Goal: Task Accomplishment & Management: Manage account settings

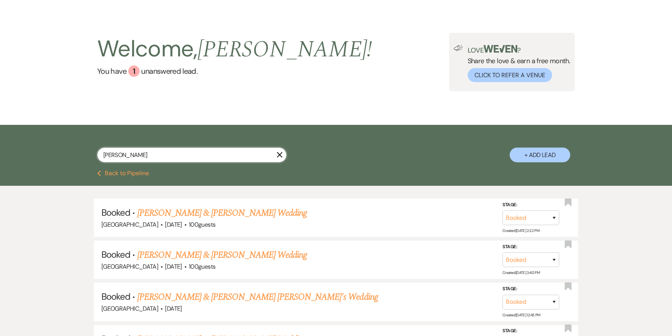
drag, startPoint x: 122, startPoint y: 154, endPoint x: 99, endPoint y: 154, distance: 23.1
click at [99, 154] on input "[PERSON_NAME]" at bounding box center [191, 155] width 189 height 15
paste input "[PERSON_NAME]"
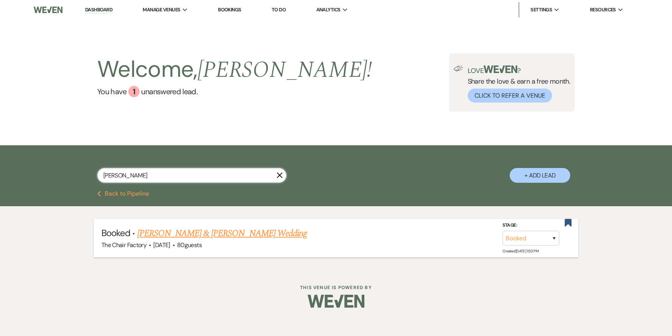
type input "[PERSON_NAME]"
click at [184, 233] on link "[PERSON_NAME] & [PERSON_NAME] Wedding" at bounding box center [222, 234] width 170 height 14
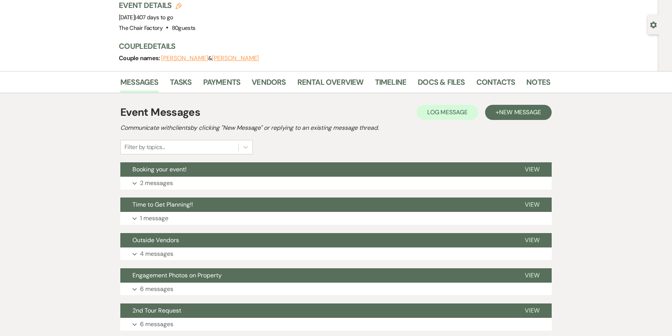
scroll to position [23, 0]
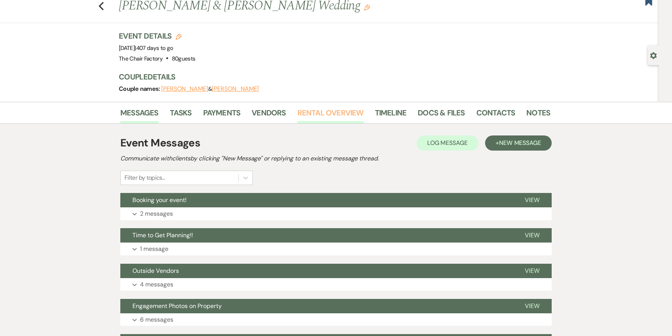
click at [322, 109] on link "Rental Overview" at bounding box center [330, 115] width 66 height 17
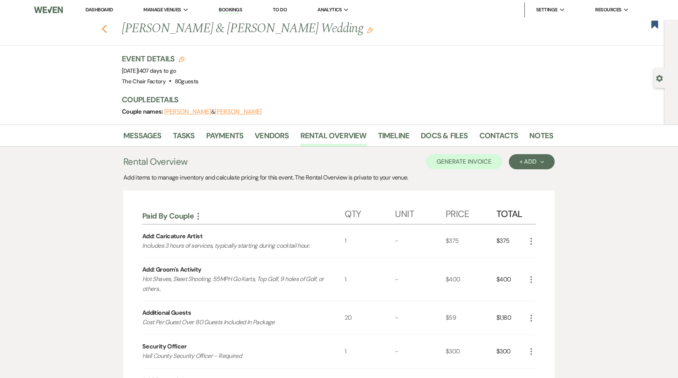
click at [104, 27] on use "button" at bounding box center [104, 29] width 5 height 8
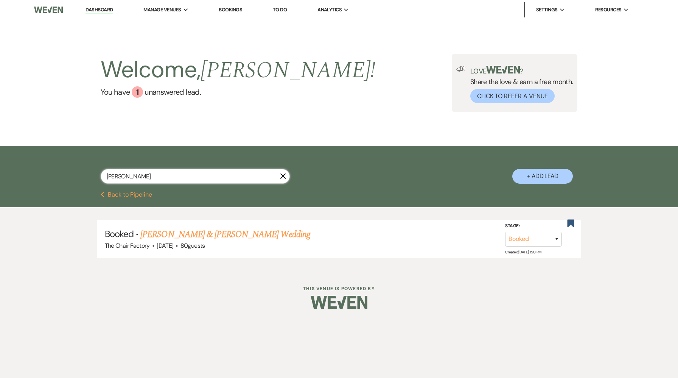
drag, startPoint x: 157, startPoint y: 178, endPoint x: 80, endPoint y: 172, distance: 77.4
click at [80, 172] on div "[PERSON_NAME] X + Add Lead" at bounding box center [339, 169] width 545 height 40
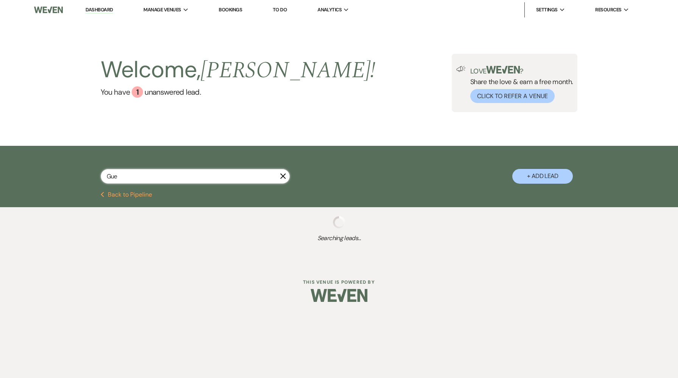
type input "Gues"
select select "6"
select select "9"
select select "5"
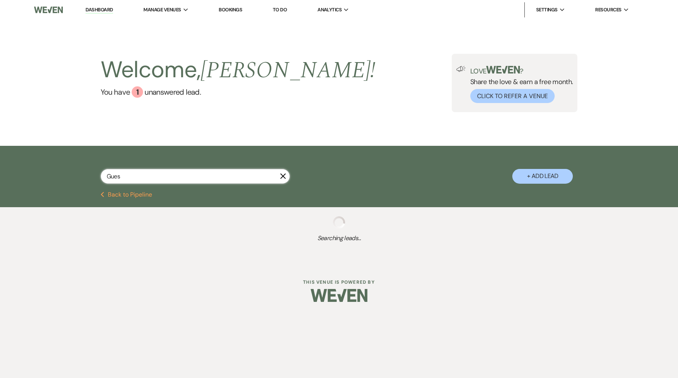
select select "9"
select select "8"
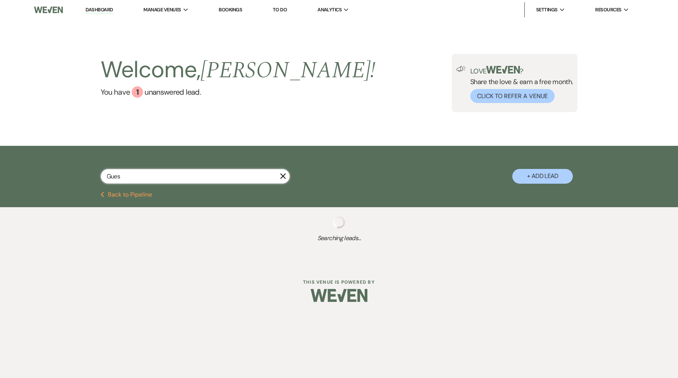
select select "2"
select select "5"
select select "6"
select select "8"
select select "7"
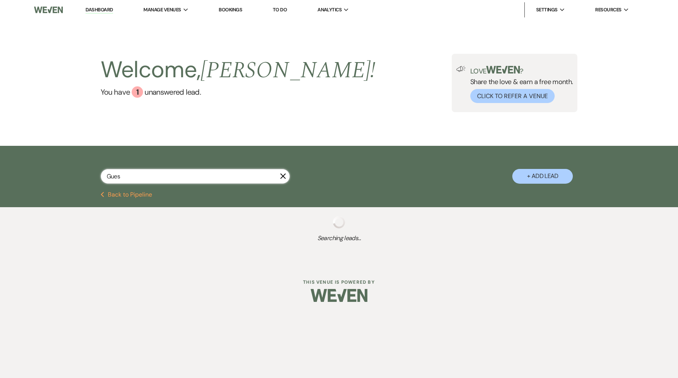
select select "8"
select select "3"
select select "8"
select select "3"
select select "8"
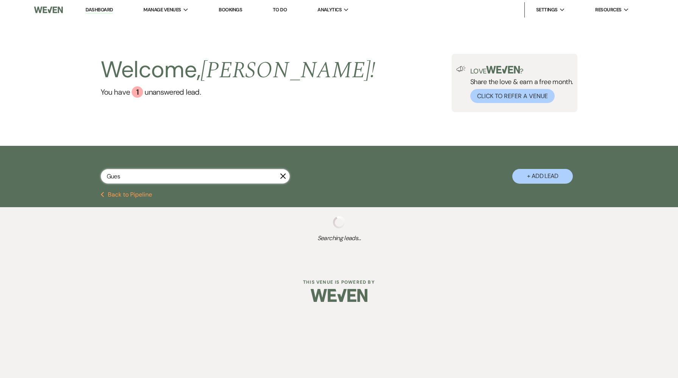
select select "3"
select select "8"
select select "3"
select select "6"
select select "8"
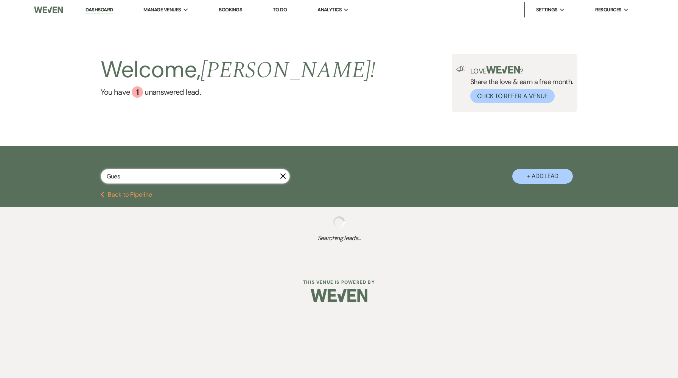
select select "4"
select select "8"
select select "4"
select select "8"
select select "11"
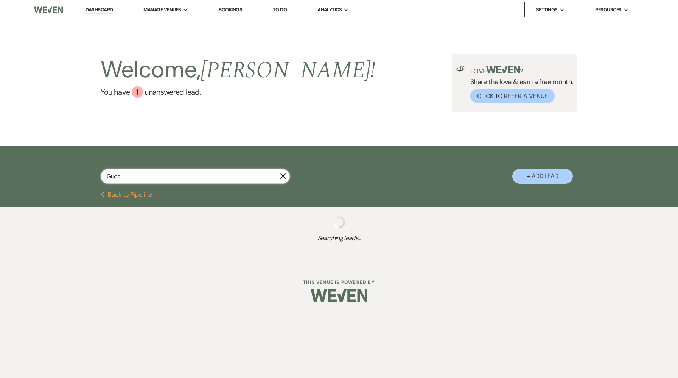
select select "8"
select select "11"
select select "8"
select select "11"
select select "8"
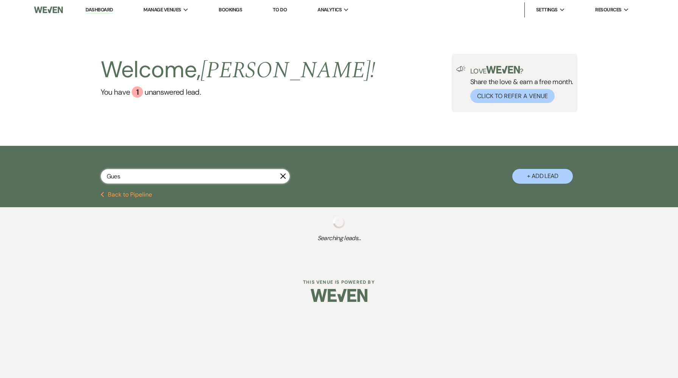
select select "11"
select select "8"
select select "11"
select select "8"
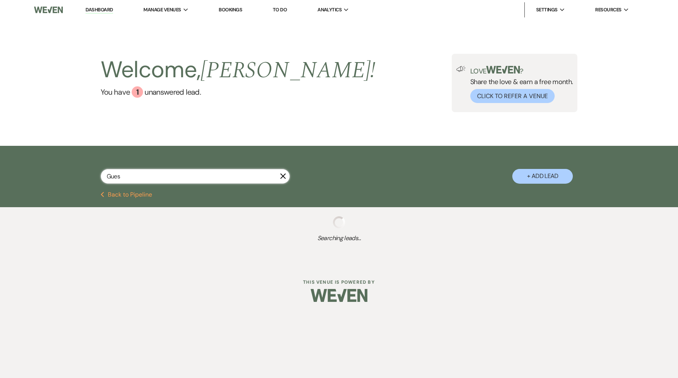
select select "11"
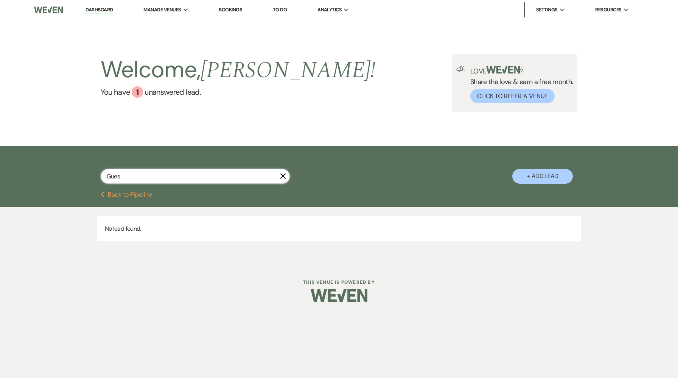
drag, startPoint x: 125, startPoint y: 176, endPoint x: 96, endPoint y: 175, distance: 28.4
click at [96, 175] on div "Gues X + Add Lead" at bounding box center [339, 169] width 545 height 40
paste input "[PERSON_NAME]"
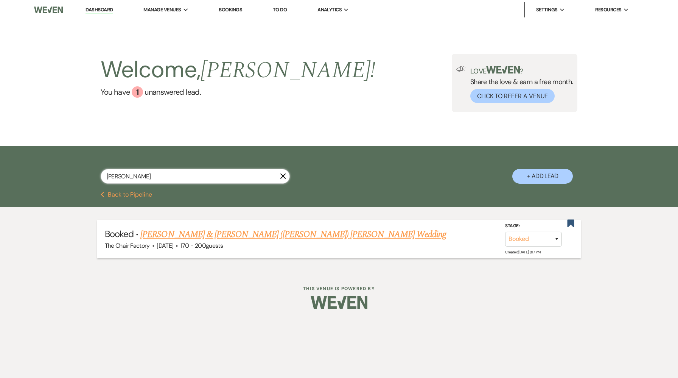
type input "[PERSON_NAME]"
click at [274, 233] on link "[PERSON_NAME] & [PERSON_NAME] ([PERSON_NAME]) [PERSON_NAME] Wedding" at bounding box center [293, 234] width 306 height 14
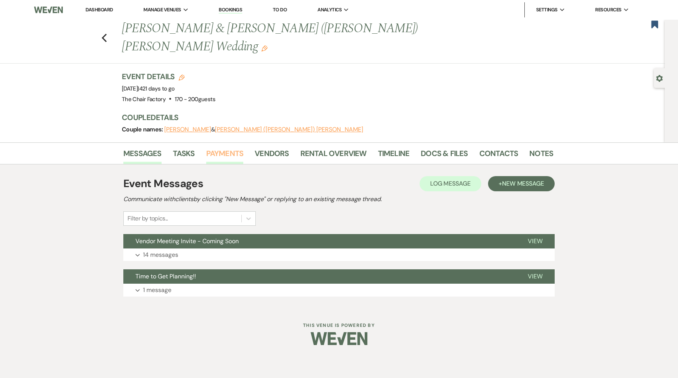
click at [232, 147] on link "Payments" at bounding box center [224, 155] width 37 height 17
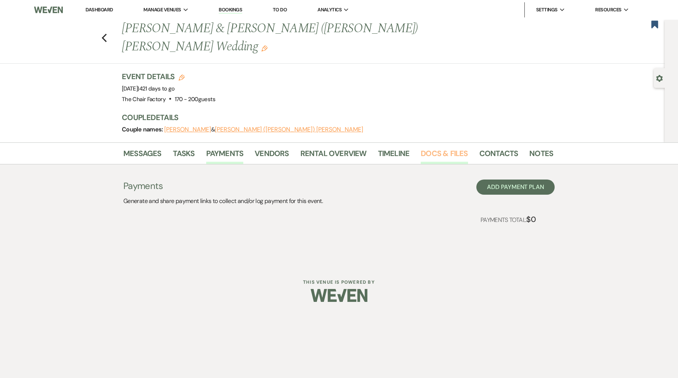
click at [448, 147] on link "Docs & Files" at bounding box center [444, 155] width 47 height 17
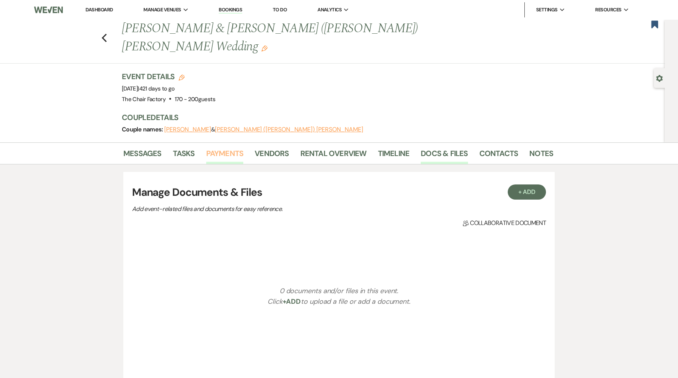
click at [223, 147] on link "Payments" at bounding box center [224, 155] width 37 height 17
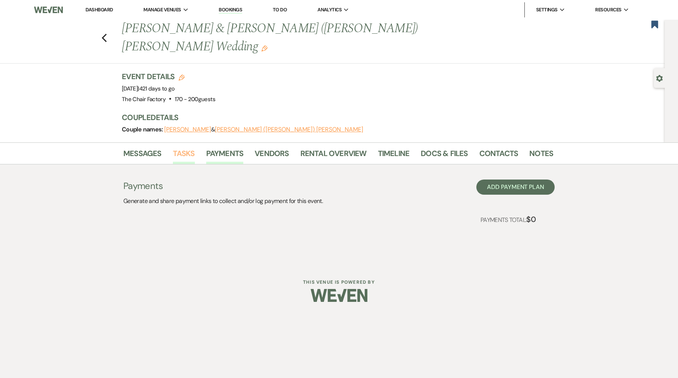
click at [185, 147] on link "Tasks" at bounding box center [184, 155] width 22 height 17
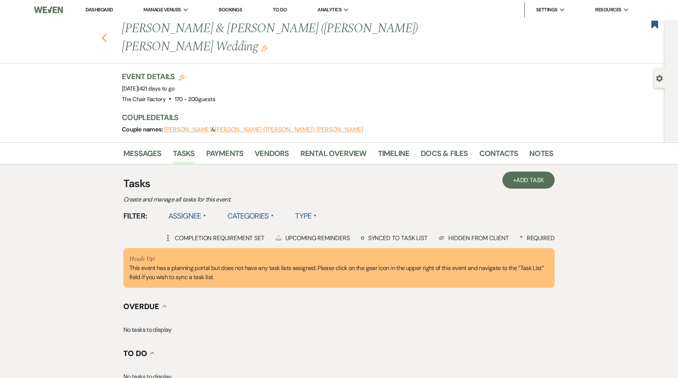
click at [104, 34] on use "button" at bounding box center [104, 38] width 5 height 8
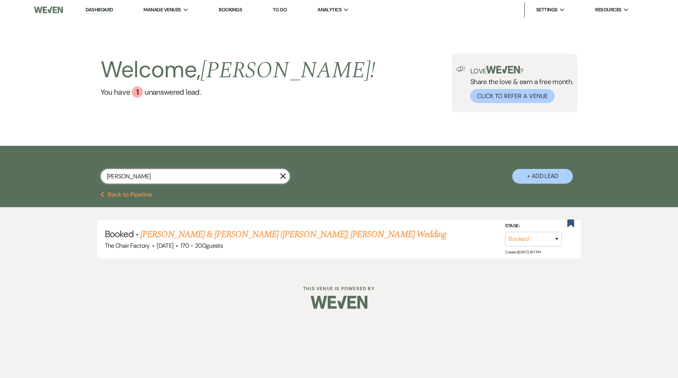
drag, startPoint x: 143, startPoint y: 174, endPoint x: 95, endPoint y: 168, distance: 49.2
click at [95, 168] on div "[PERSON_NAME] X + Add Lead" at bounding box center [339, 169] width 545 height 40
type input "buddy"
click at [194, 232] on link "[PERSON_NAME] & [PERSON_NAME] Wedding" at bounding box center [225, 234] width 170 height 14
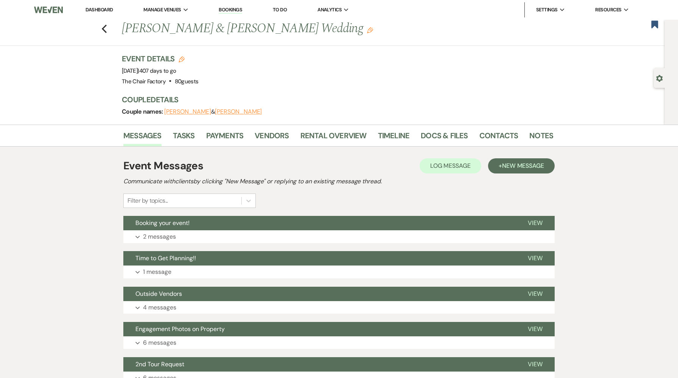
scroll to position [22, 0]
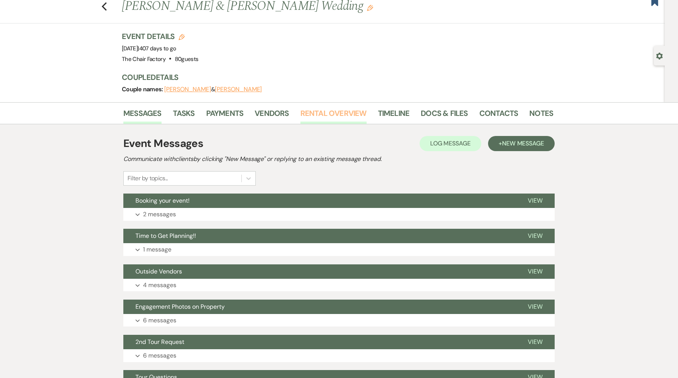
click at [336, 111] on link "Rental Overview" at bounding box center [333, 115] width 66 height 17
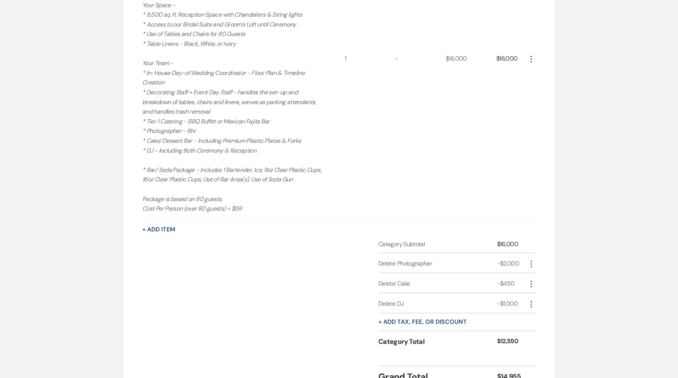
scroll to position [704, 0]
